Goal: Communication & Community: Answer question/provide support

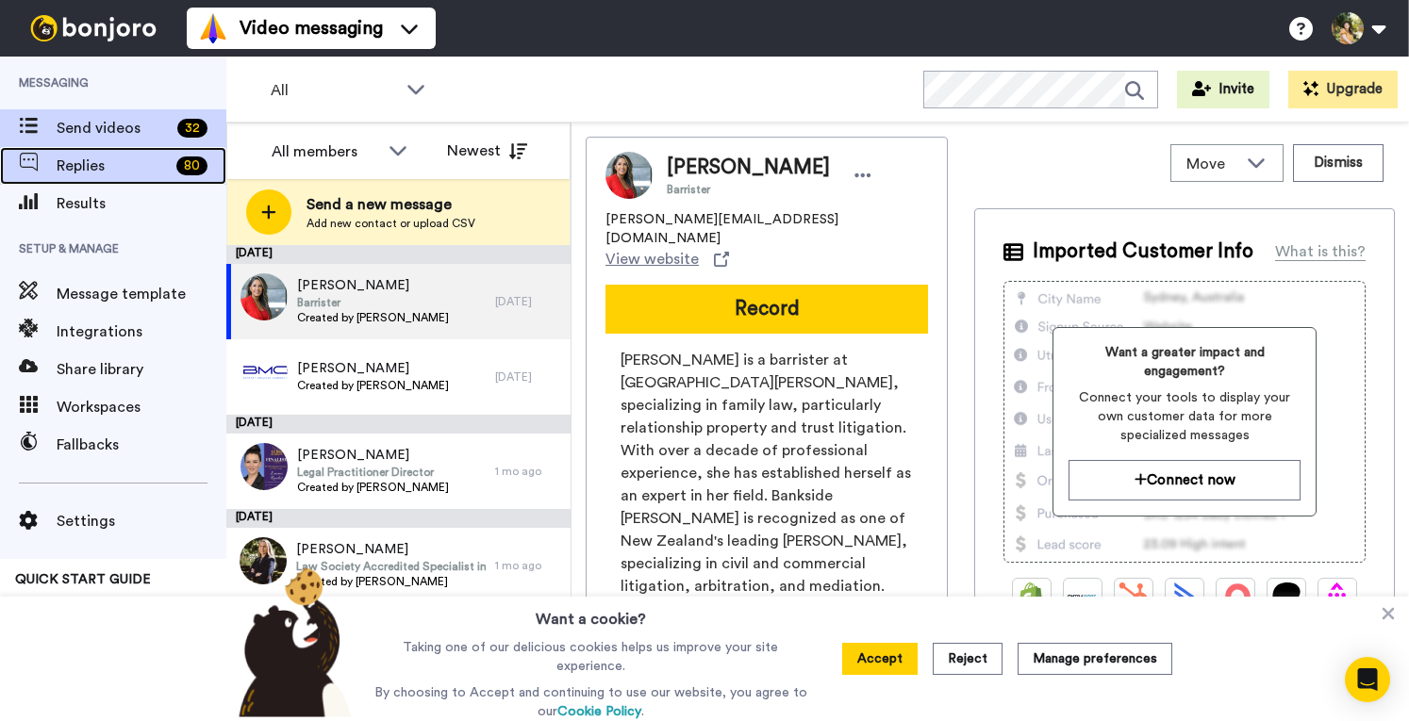
click at [96, 157] on span "Replies" at bounding box center [113, 166] width 112 height 23
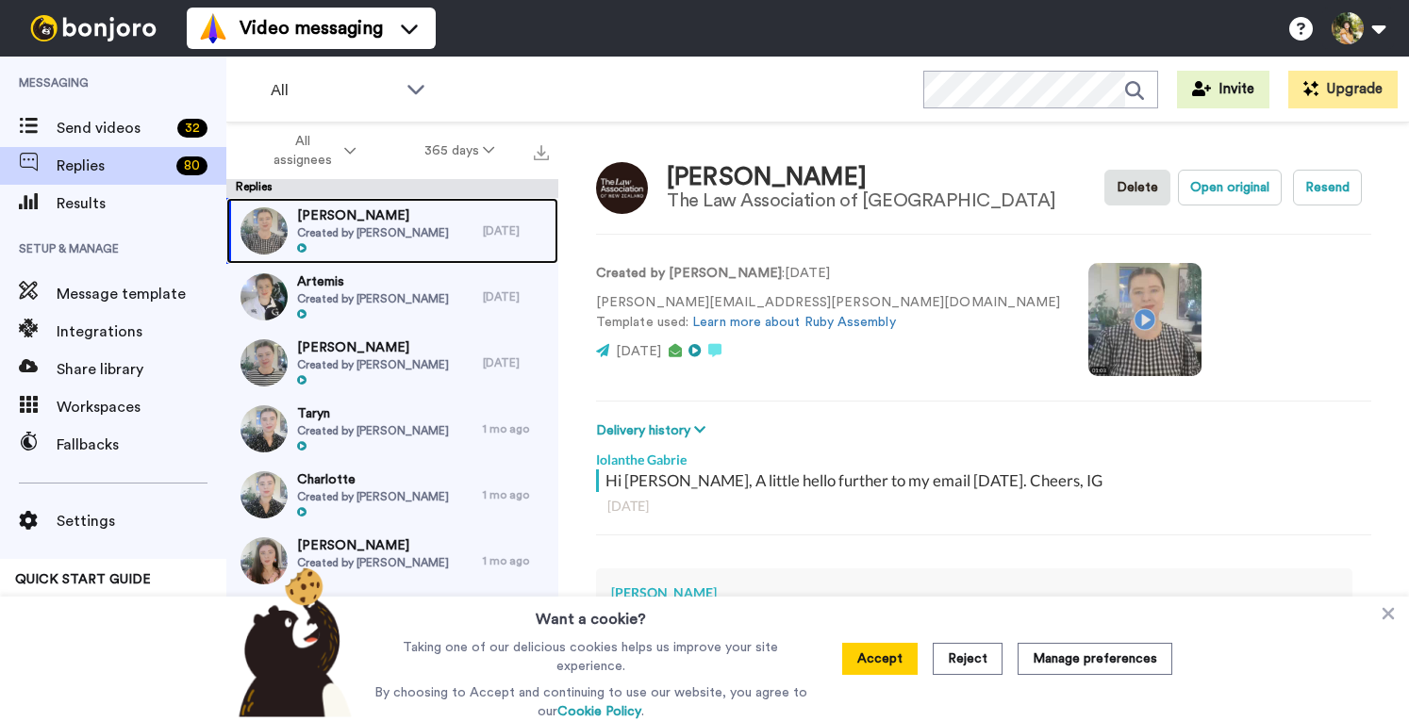
click at [347, 217] on span "Brad" at bounding box center [373, 216] width 152 height 19
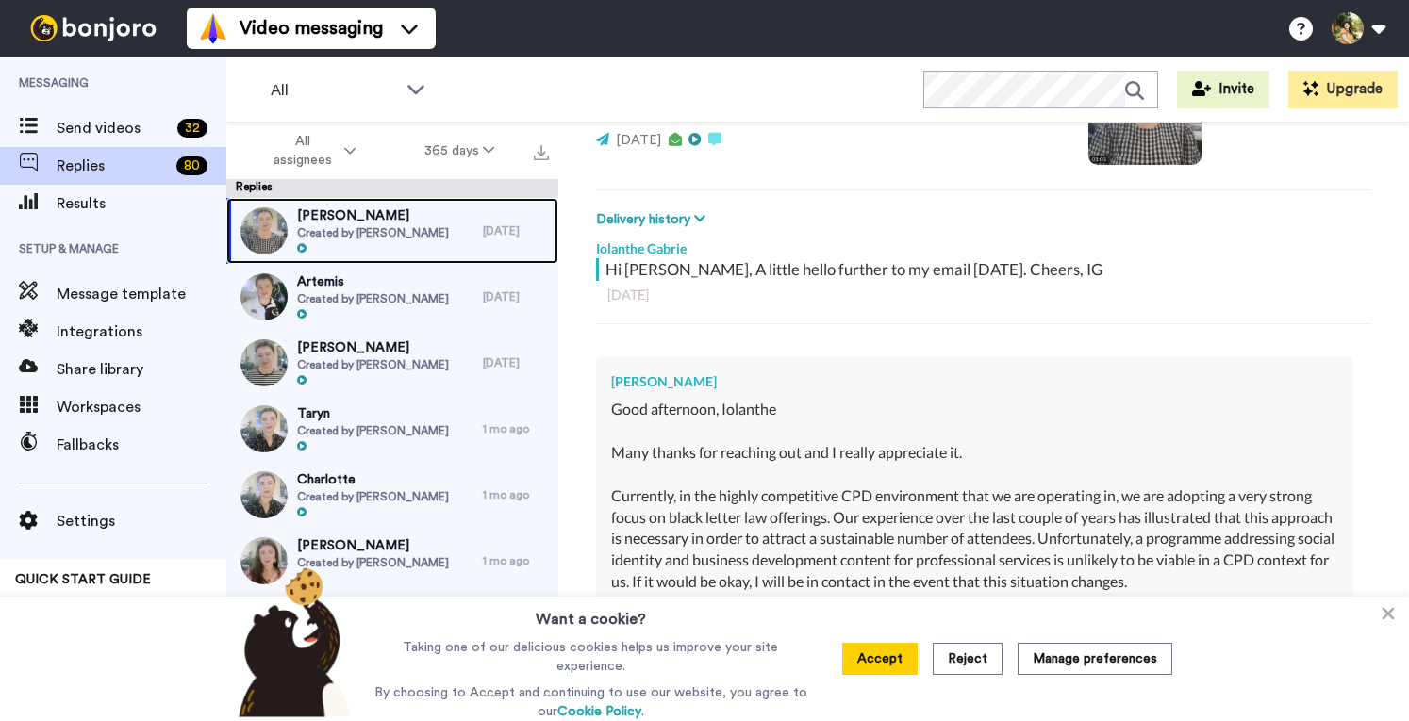
scroll to position [377, 0]
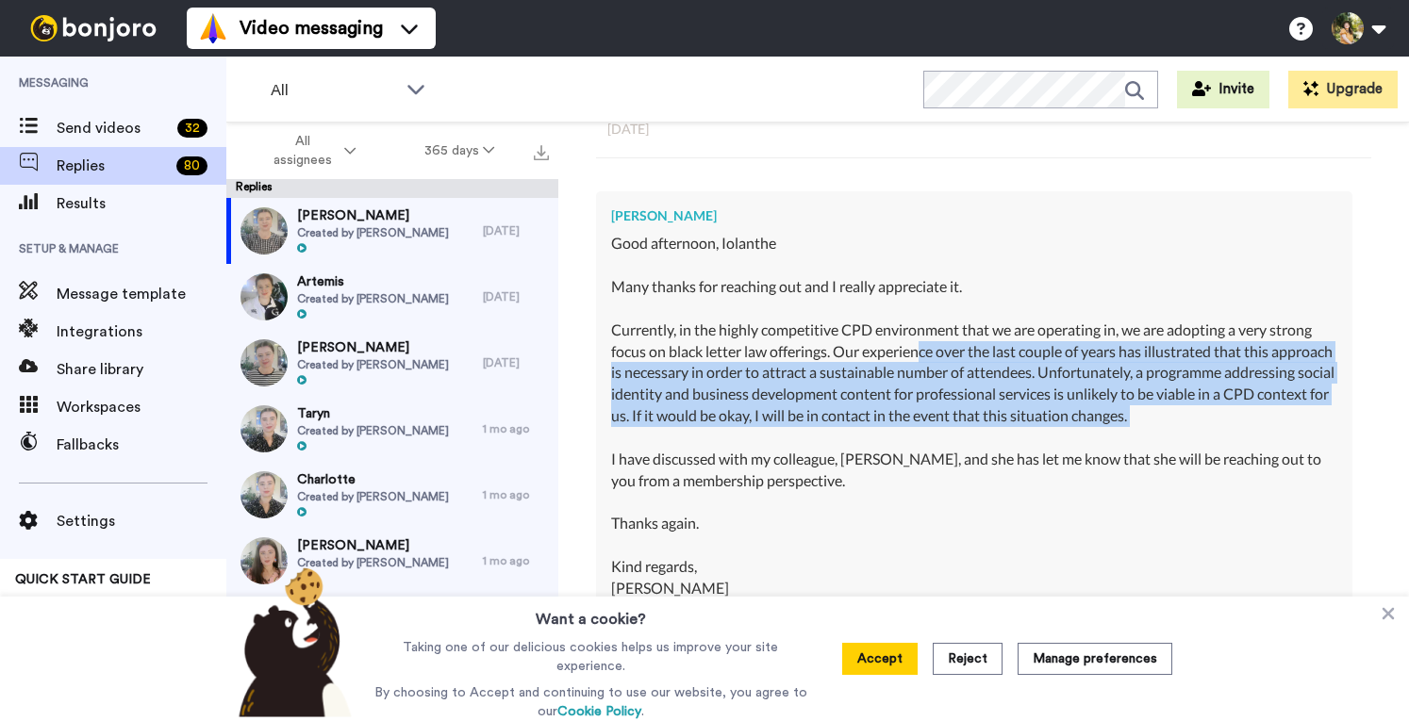
drag, startPoint x: 925, startPoint y: 350, endPoint x: 1032, endPoint y: 429, distance: 132.8
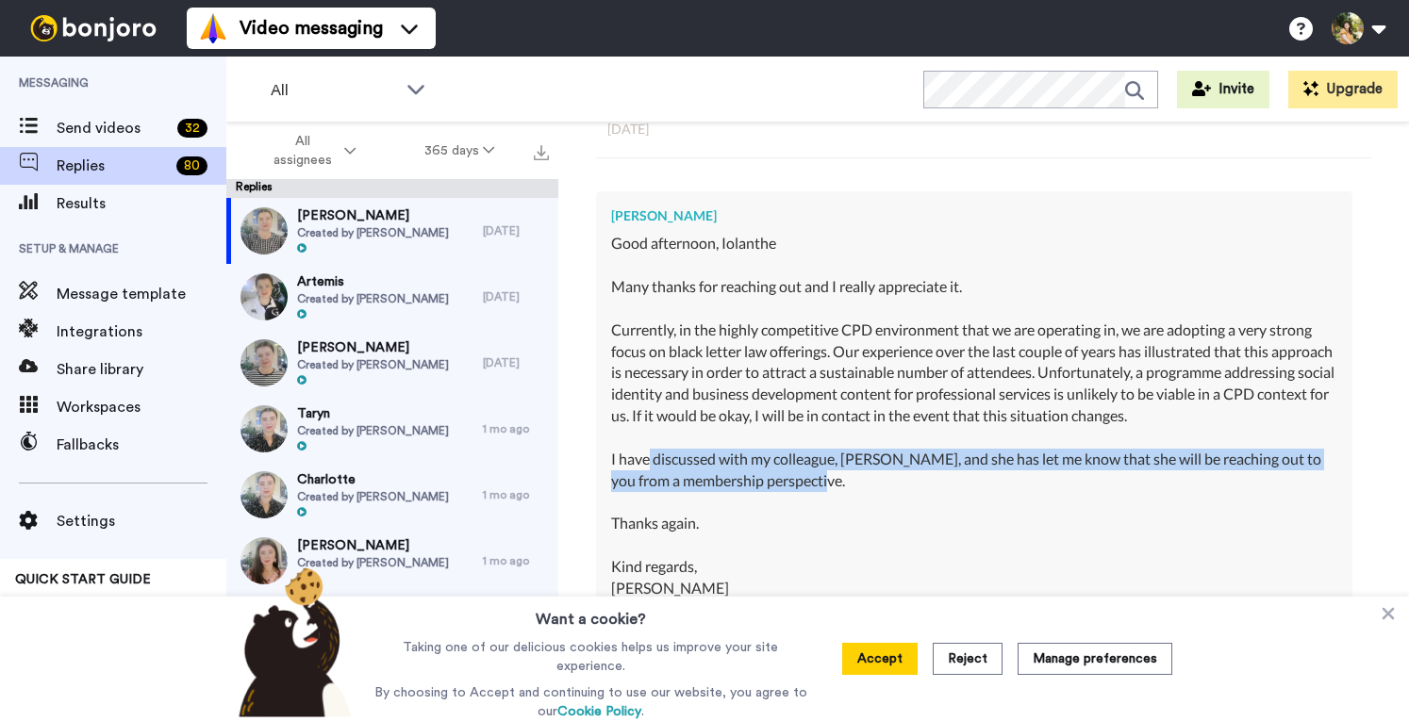
drag, startPoint x: 916, startPoint y: 481, endPoint x: 650, endPoint y: 455, distance: 267.1
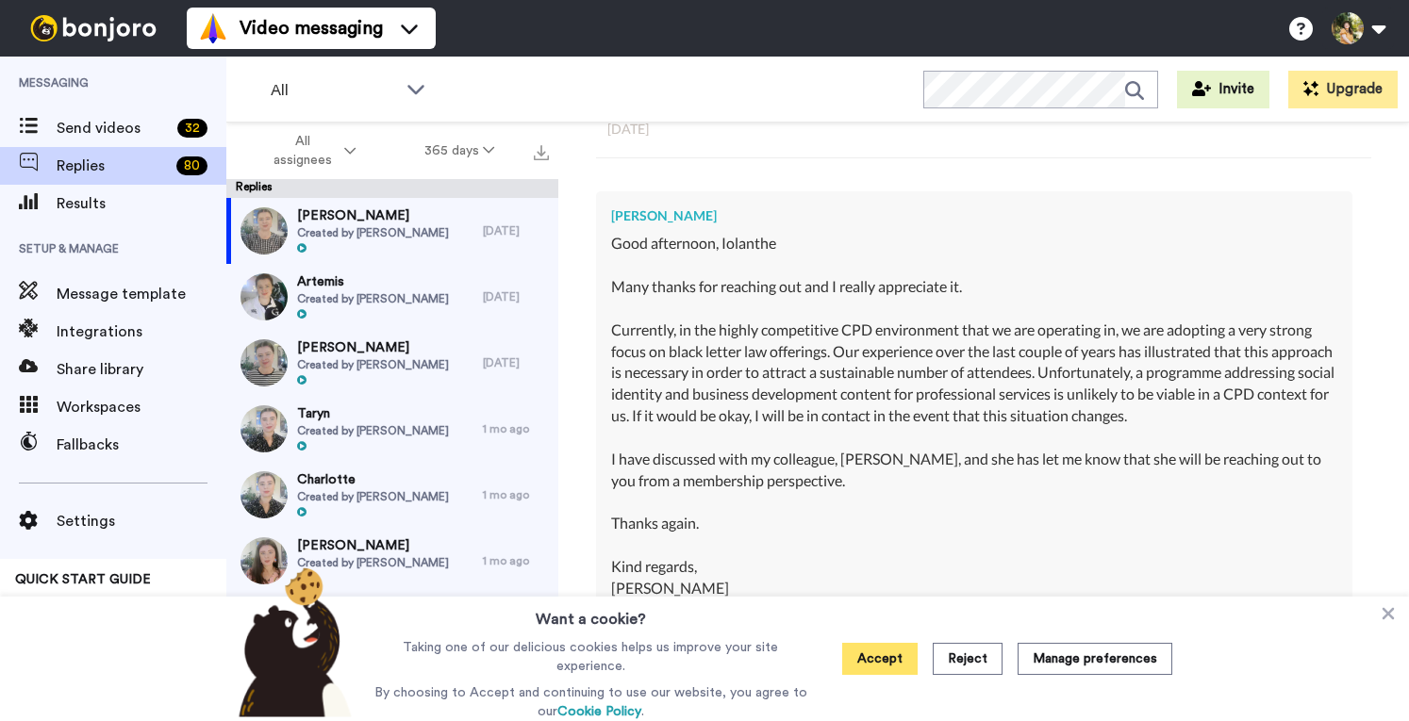
click at [888, 648] on button "Accept" at bounding box center [879, 659] width 75 height 32
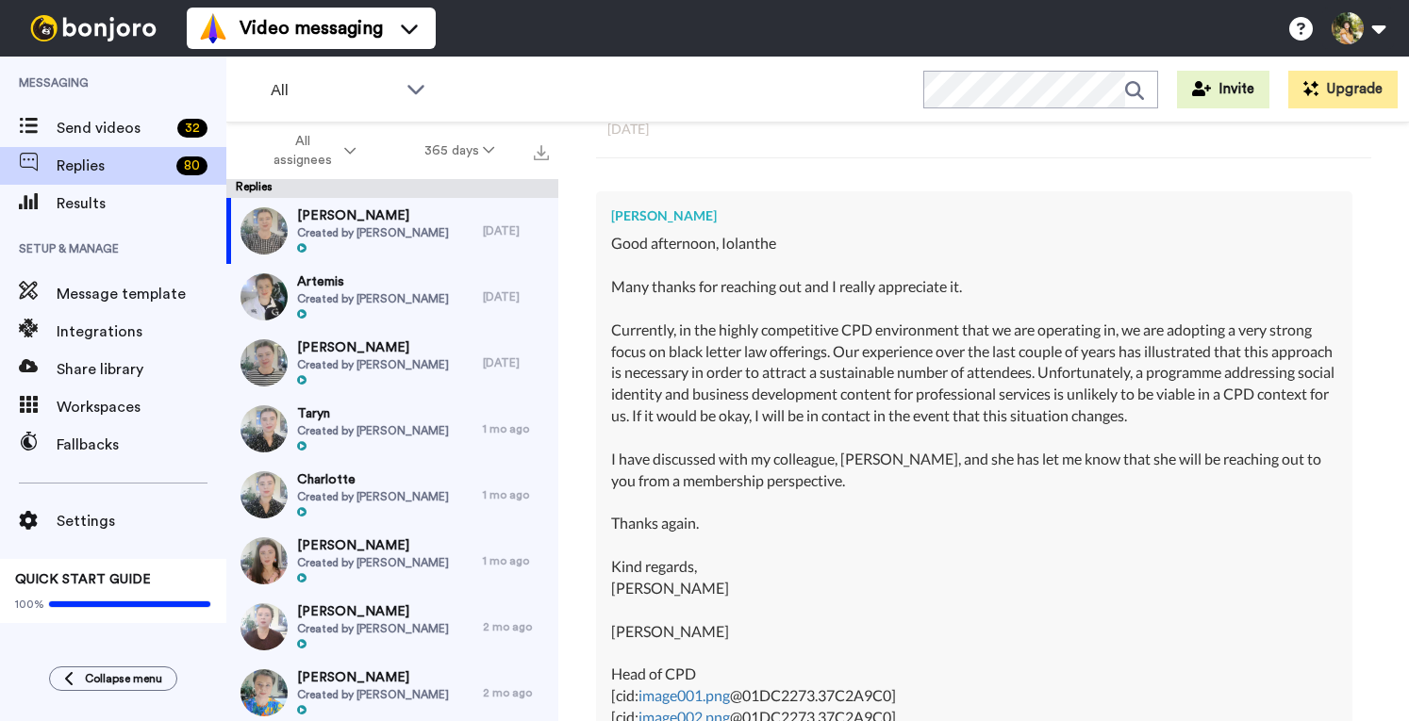
type textarea "x"
